Goal: Find specific page/section: Find specific page/section

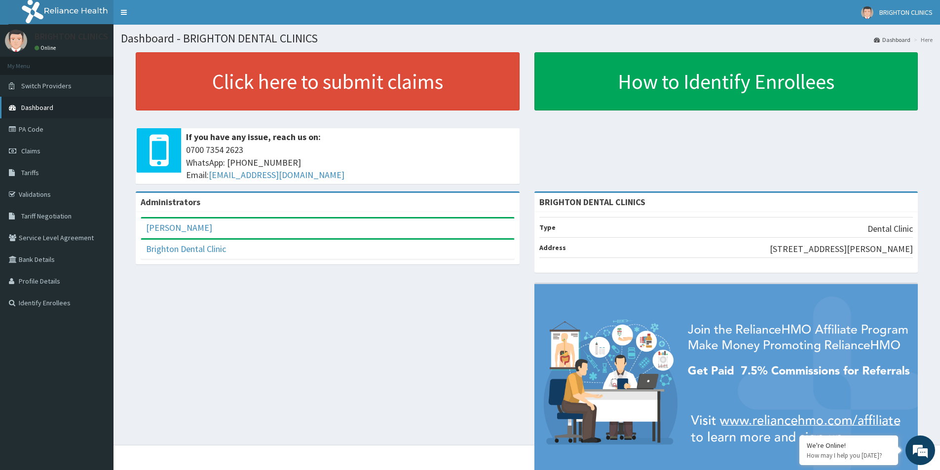
click at [40, 103] on span "Dashboard" at bounding box center [37, 107] width 32 height 9
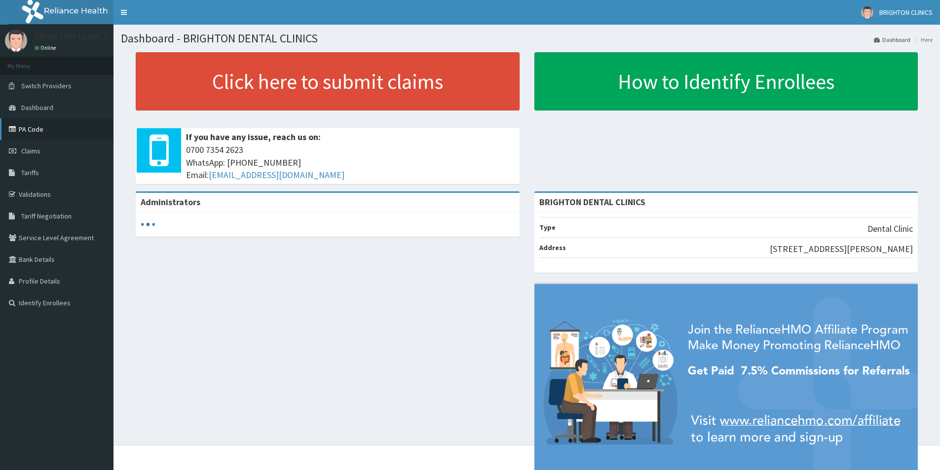
click at [42, 134] on link "PA Code" at bounding box center [57, 129] width 114 height 22
